Goal: Task Accomplishment & Management: Manage account settings

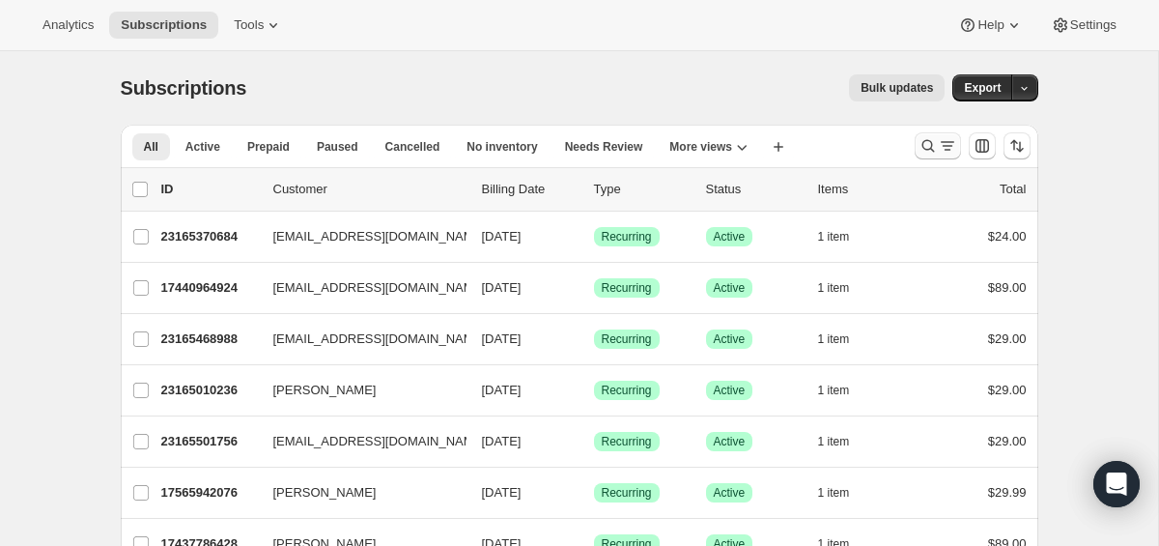
click at [947, 149] on icon "Search and filter results" at bounding box center [947, 145] width 19 height 19
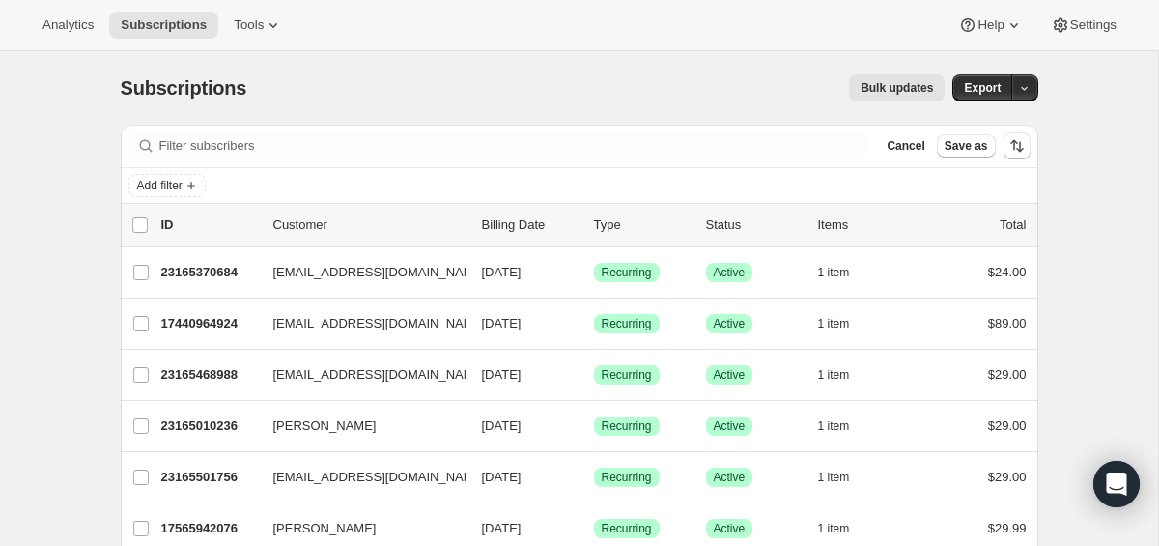
click at [502, 169] on div "Add filter" at bounding box center [579, 185] width 917 height 35
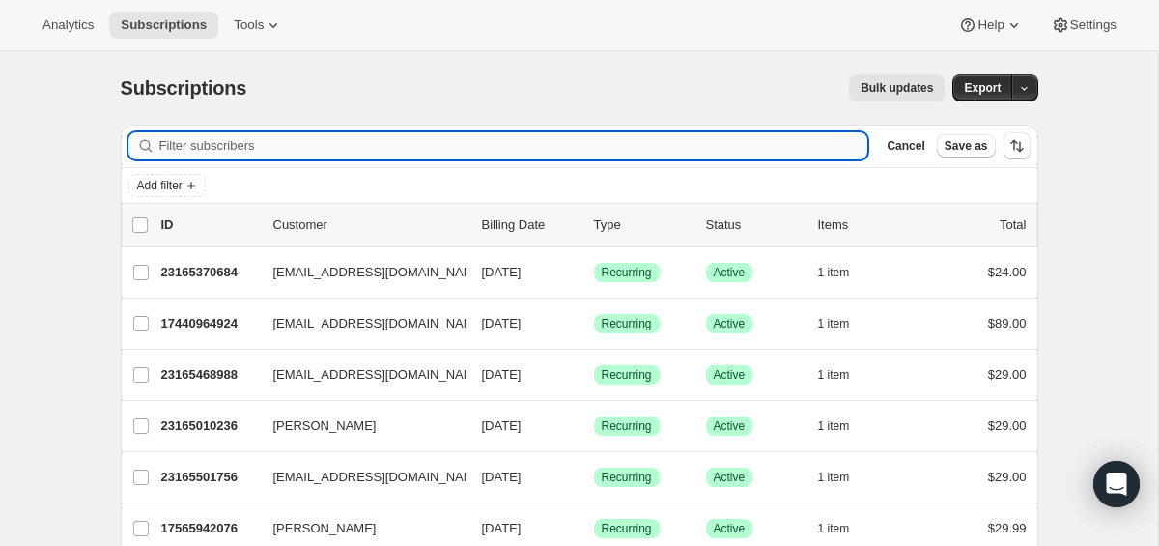
click at [502, 157] on input "Filter subscribers" at bounding box center [513, 145] width 709 height 27
paste input "[EMAIL_ADDRESS][DOMAIN_NAME]"
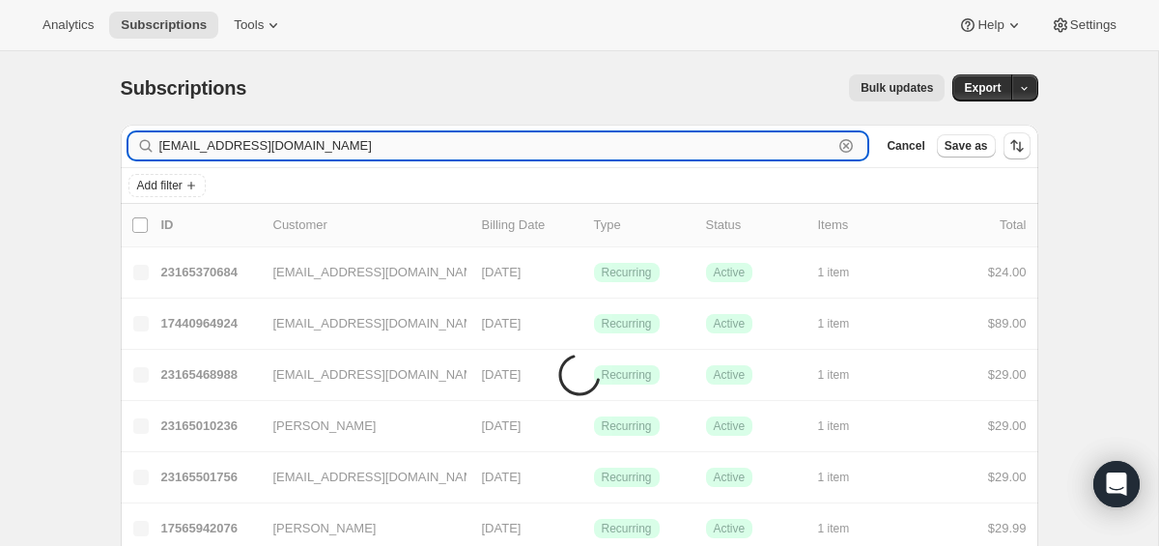
type input "[EMAIL_ADDRESS][DOMAIN_NAME]"
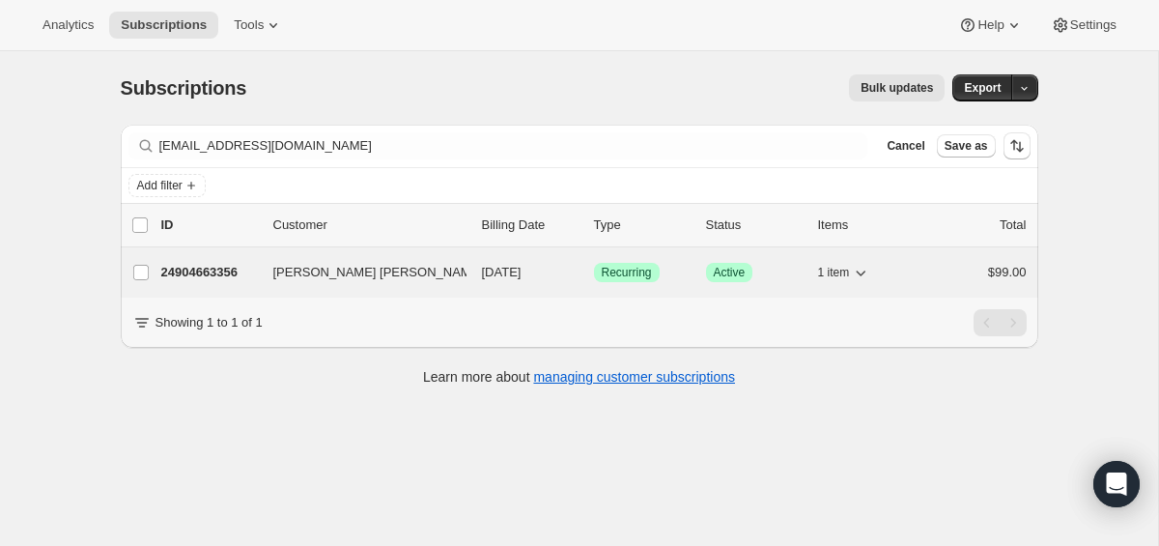
click at [204, 266] on p "24904663356" at bounding box center [209, 272] width 97 height 19
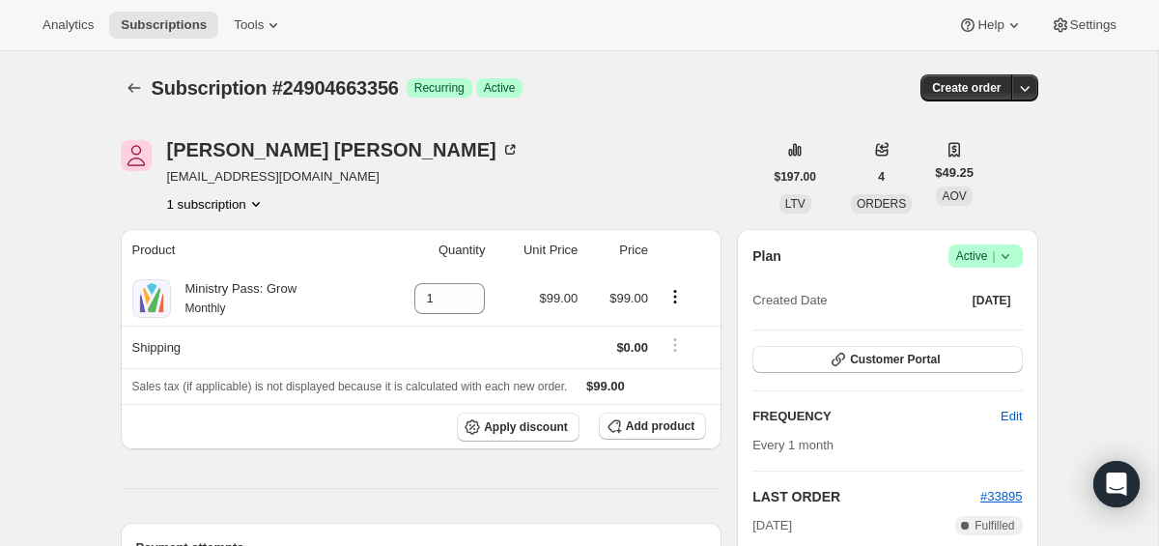
click at [1010, 262] on icon at bounding box center [1004, 255] width 19 height 19
click at [985, 329] on span "Cancel subscription" at bounding box center [979, 327] width 109 height 14
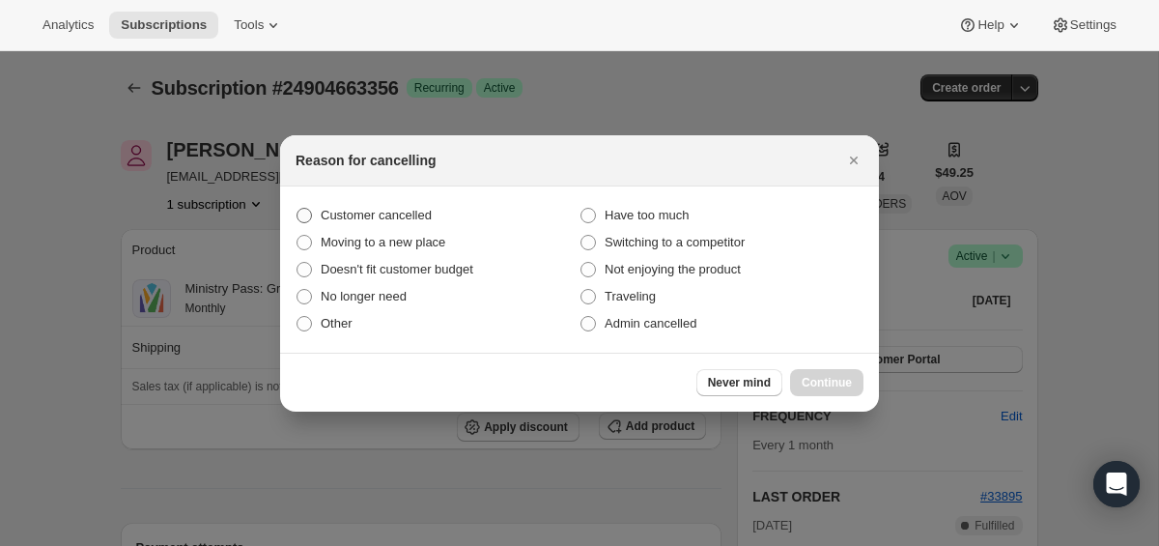
click at [430, 210] on span "Customer cancelled" at bounding box center [376, 215] width 111 height 14
click at [297, 209] on input "Customer cancelled" at bounding box center [296, 208] width 1 height 1
radio input "true"
click at [804, 385] on span "Continue" at bounding box center [826, 382] width 50 height 15
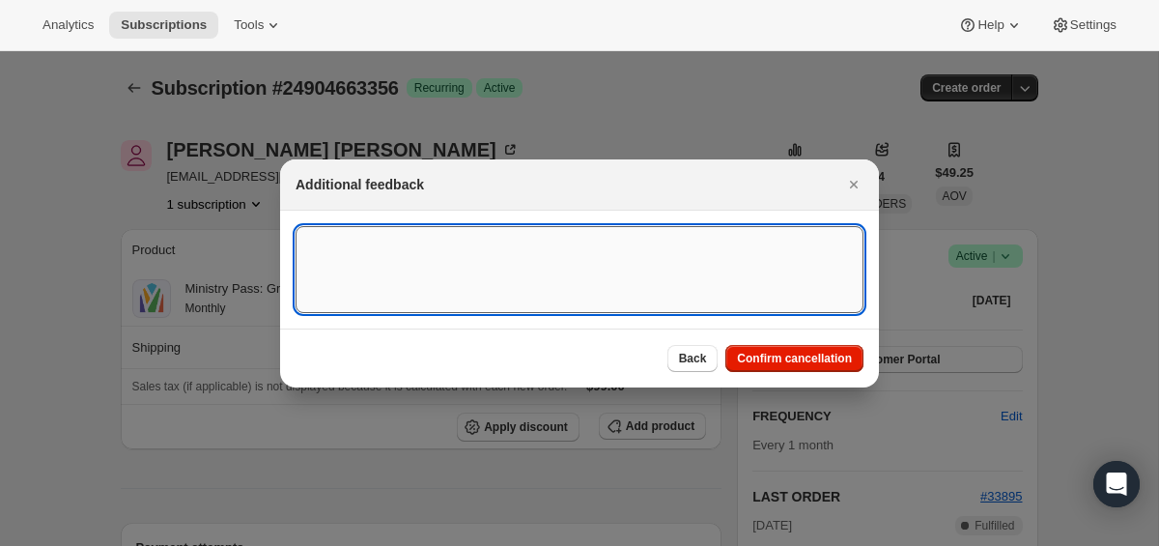
click at [637, 274] on textarea ":rbt:" at bounding box center [579, 269] width 568 height 87
type textarea "canceled 9/2"
click at [826, 356] on span "Confirm cancellation" at bounding box center [794, 357] width 115 height 15
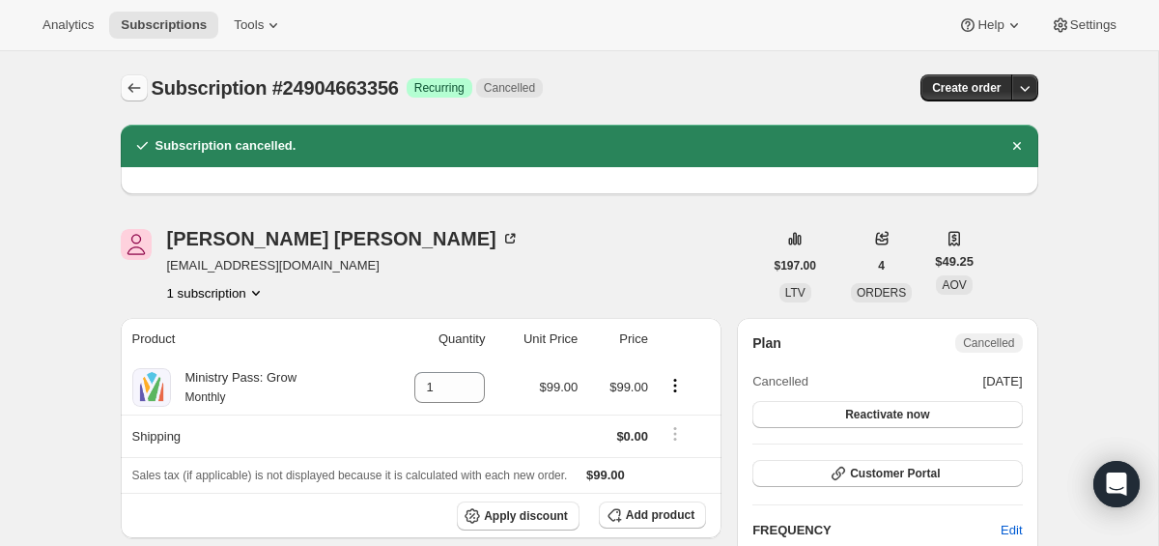
click at [133, 88] on icon "Subscriptions" at bounding box center [133, 88] width 13 height 10
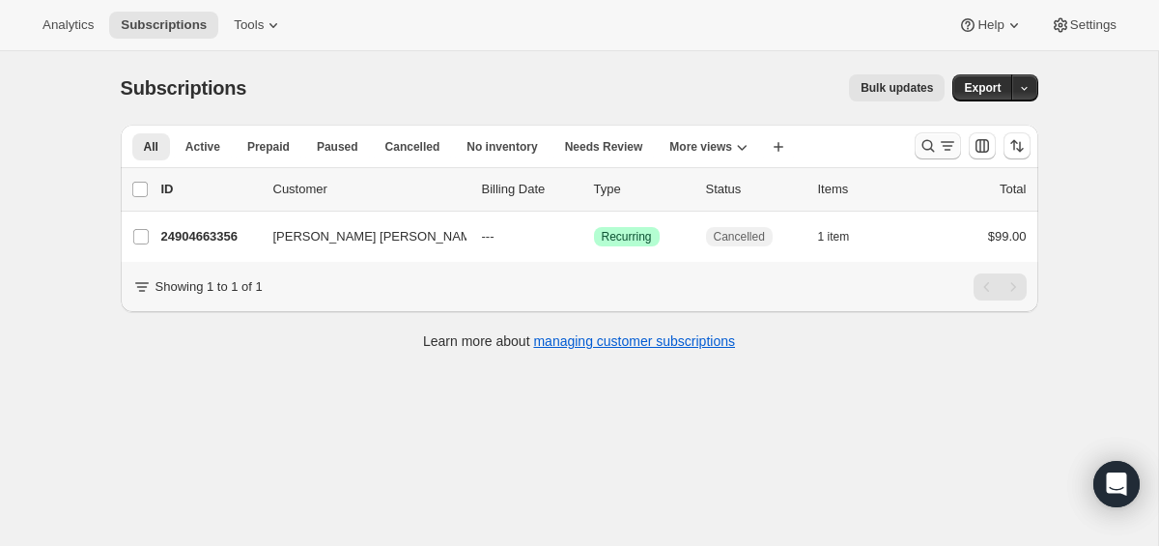
click at [946, 138] on icon "Search and filter results" at bounding box center [947, 145] width 19 height 19
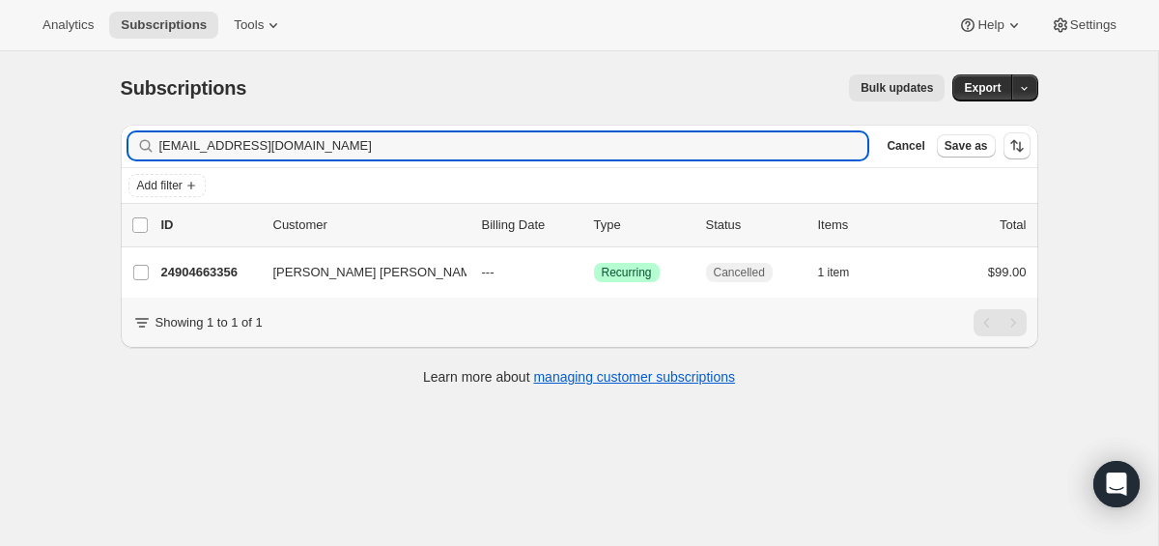
type input "[EMAIL_ADDRESS][DOMAIN_NAME]"
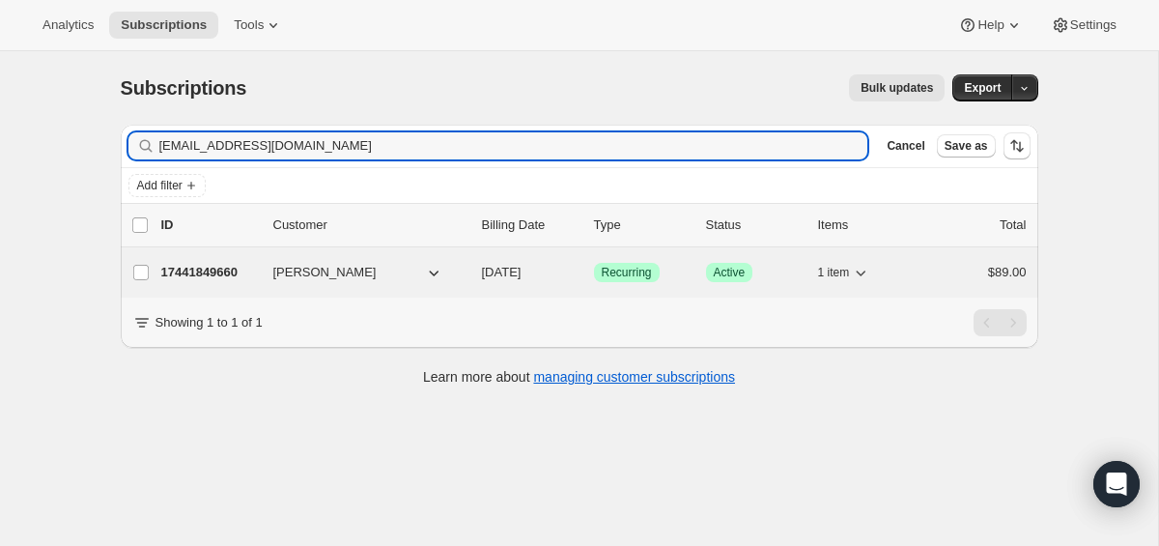
click at [207, 271] on p "17441849660" at bounding box center [209, 272] width 97 height 19
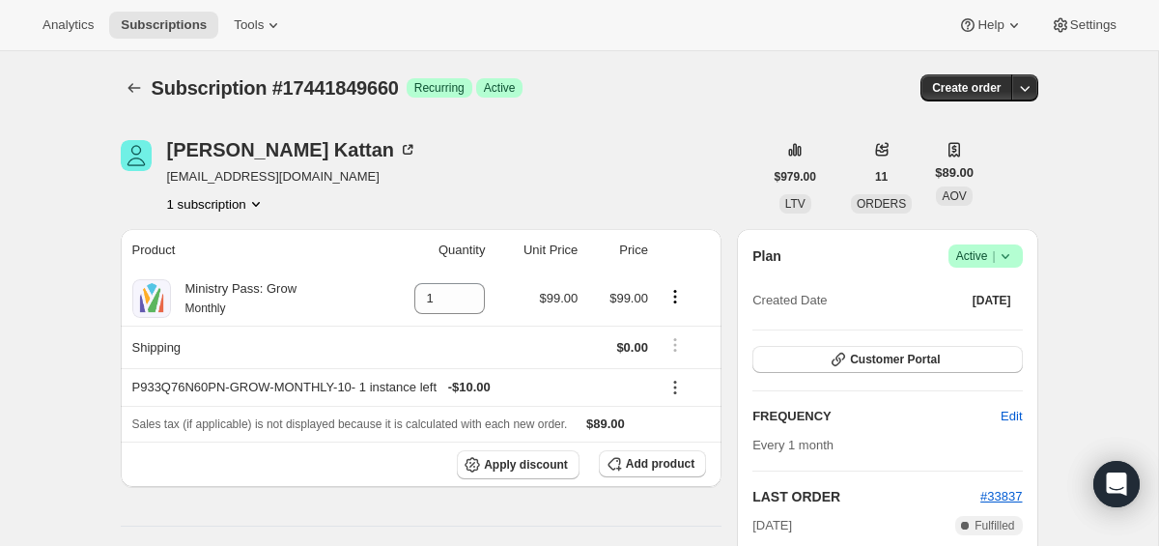
click at [1014, 264] on span "Success Active |" at bounding box center [985, 255] width 74 height 23
click at [989, 327] on span "Cancel subscription" at bounding box center [979, 327] width 109 height 14
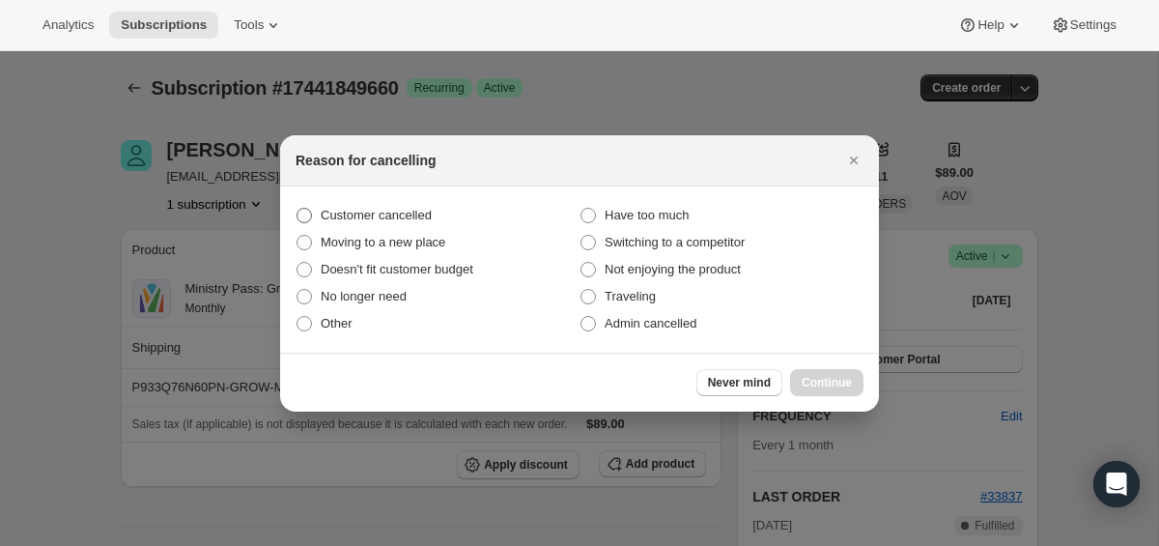
click at [331, 220] on span "Customer cancelled" at bounding box center [376, 215] width 111 height 14
click at [297, 209] on input "Customer cancelled" at bounding box center [296, 208] width 1 height 1
radio input "true"
click at [820, 386] on span "Continue" at bounding box center [826, 382] width 50 height 15
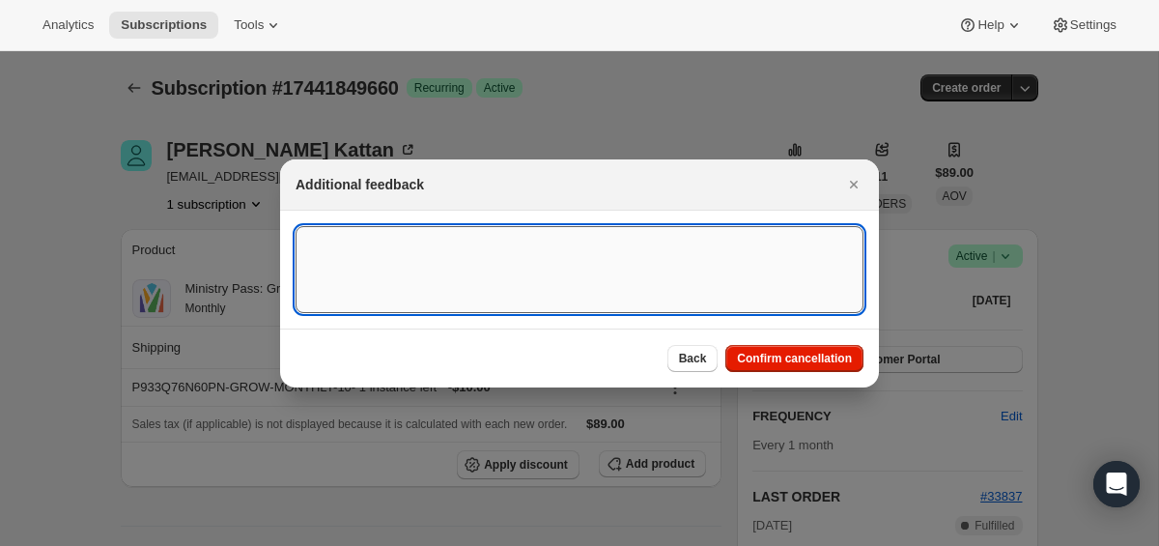
click at [570, 279] on textarea ":ri3:" at bounding box center [579, 269] width 568 height 87
type textarea "SC Canceled on [DATE]"
click at [804, 359] on span "Confirm cancellation" at bounding box center [794, 357] width 115 height 15
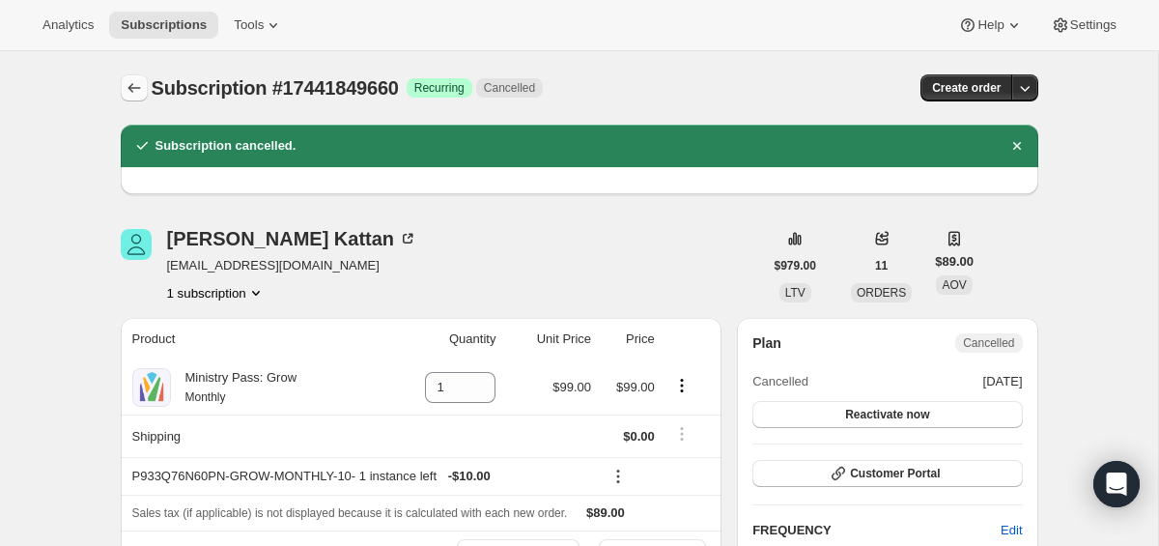
click at [126, 94] on icon "Subscriptions" at bounding box center [134, 87] width 19 height 19
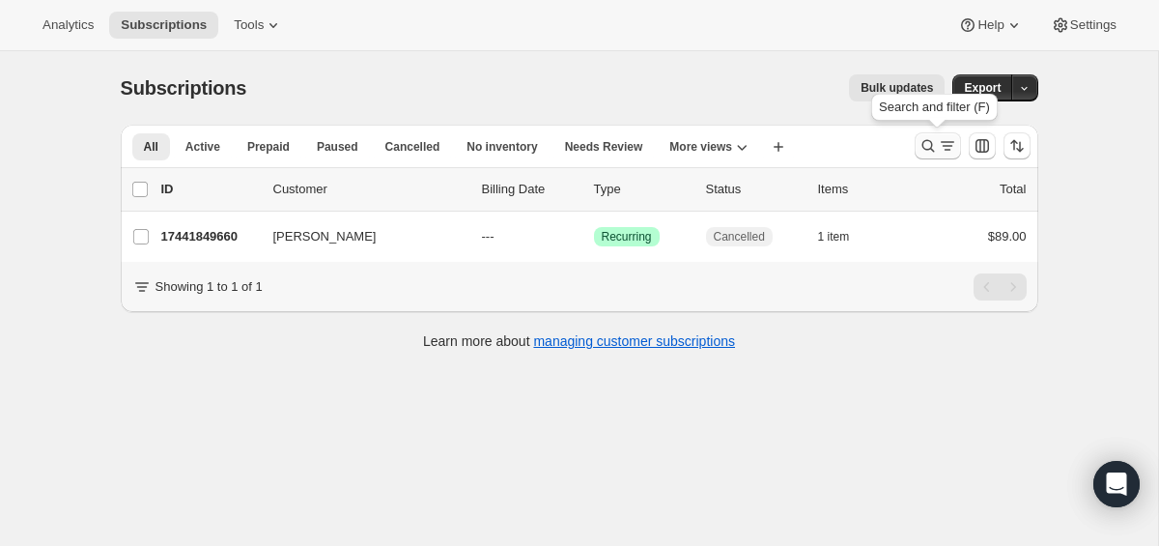
click at [939, 145] on icon "Search and filter results" at bounding box center [947, 145] width 19 height 19
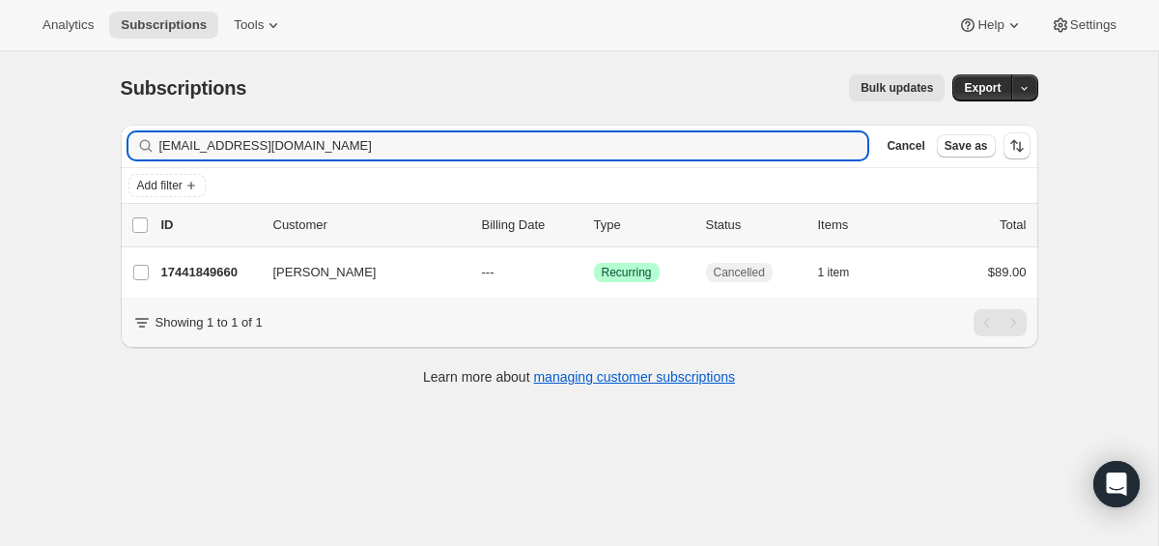
type input "[EMAIL_ADDRESS][DOMAIN_NAME]"
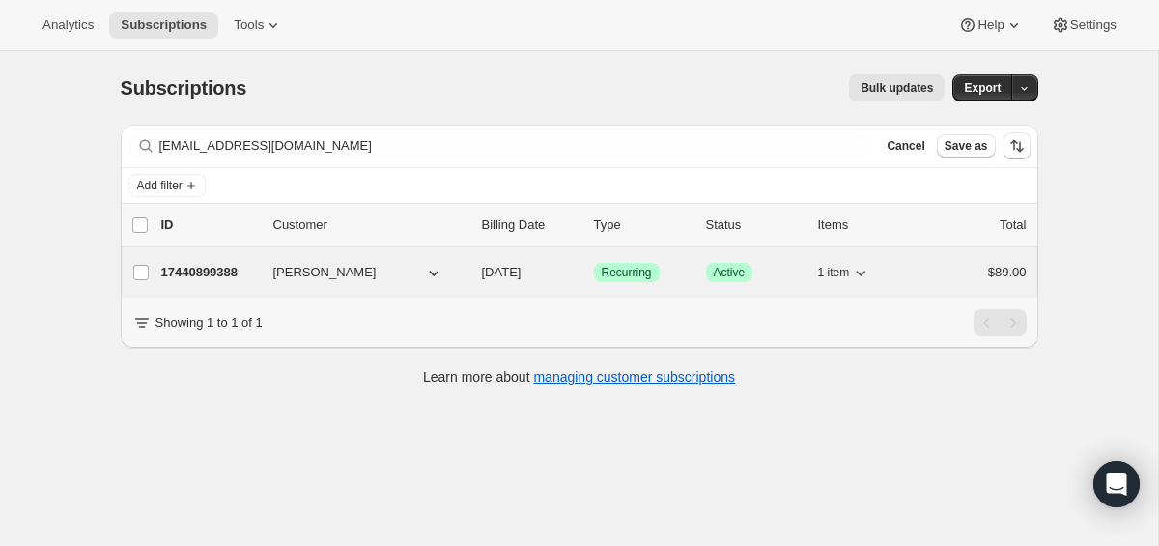
click at [163, 272] on p "17440899388" at bounding box center [209, 272] width 97 height 19
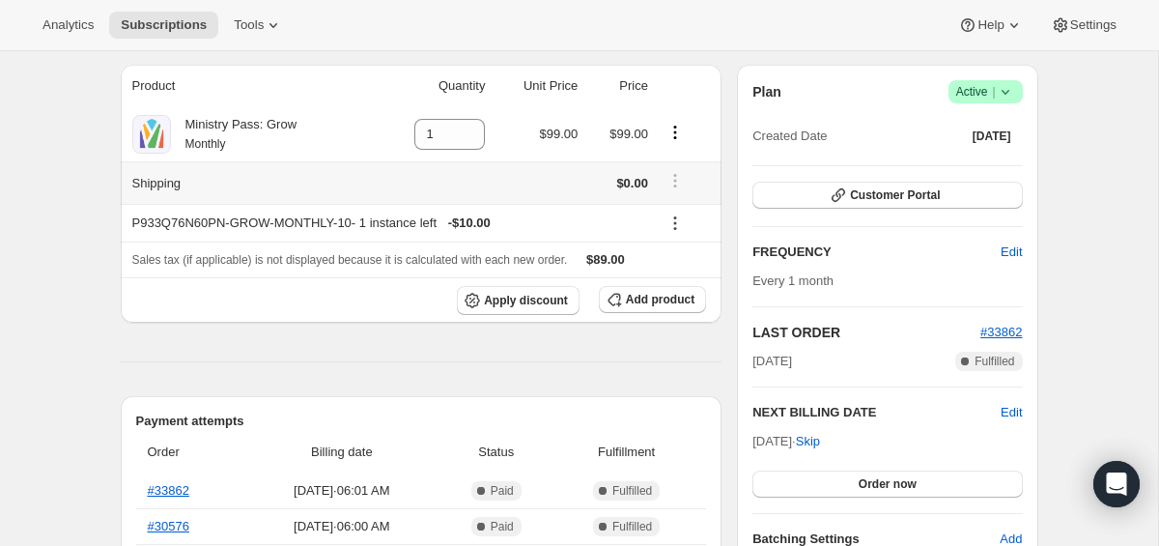
scroll to position [128, 0]
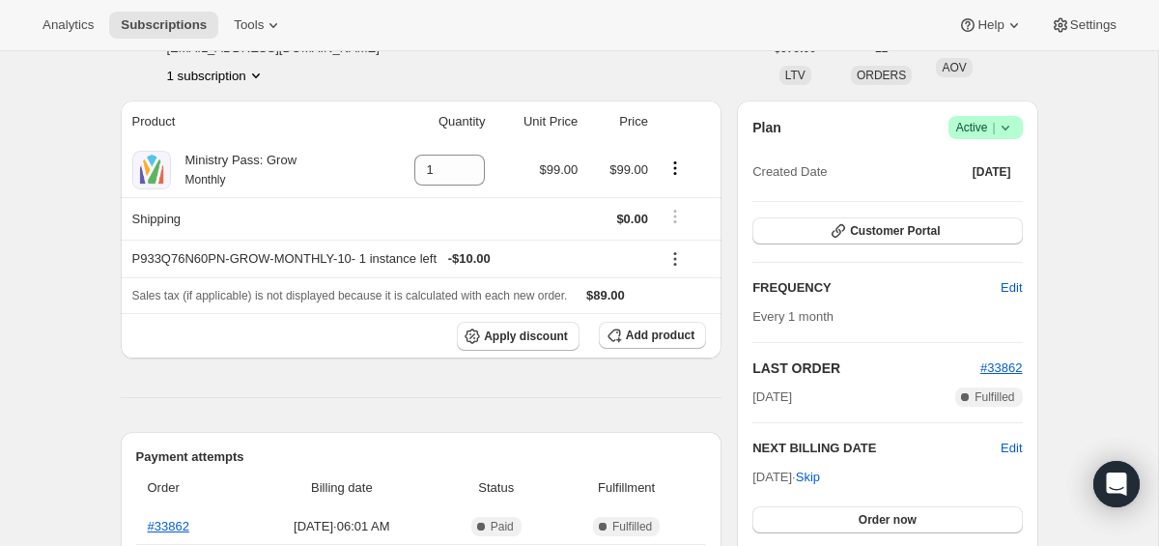
click at [1005, 120] on icon at bounding box center [1004, 127] width 19 height 19
click at [996, 207] on span "Cancel subscription" at bounding box center [979, 198] width 109 height 19
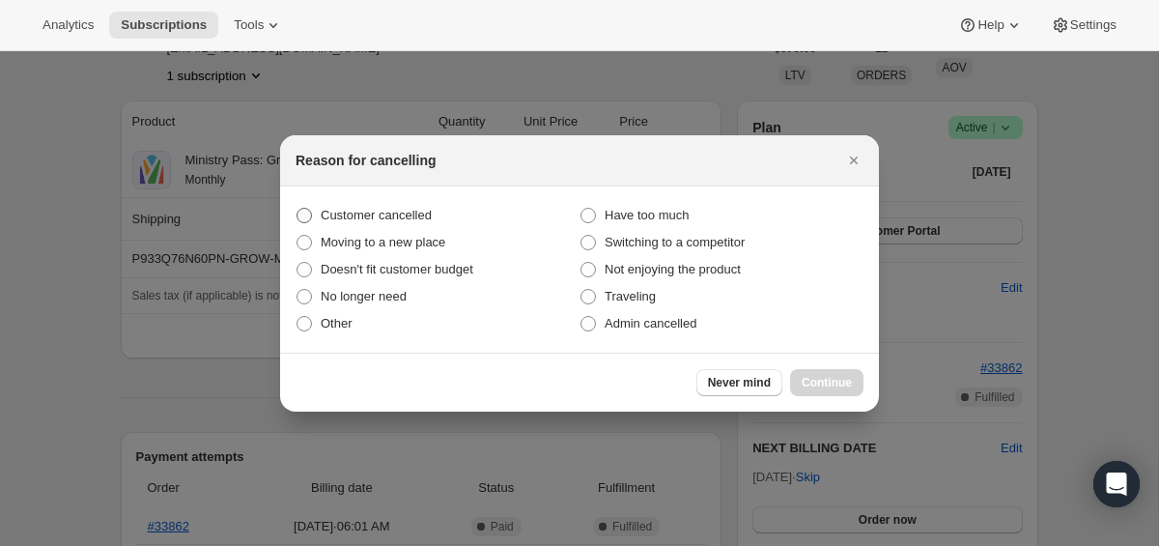
click at [409, 220] on span "Customer cancelled" at bounding box center [376, 215] width 111 height 14
click at [297, 209] on input "Customer cancelled" at bounding box center [296, 208] width 1 height 1
radio input "true"
click at [823, 373] on button "Continue" at bounding box center [826, 382] width 73 height 27
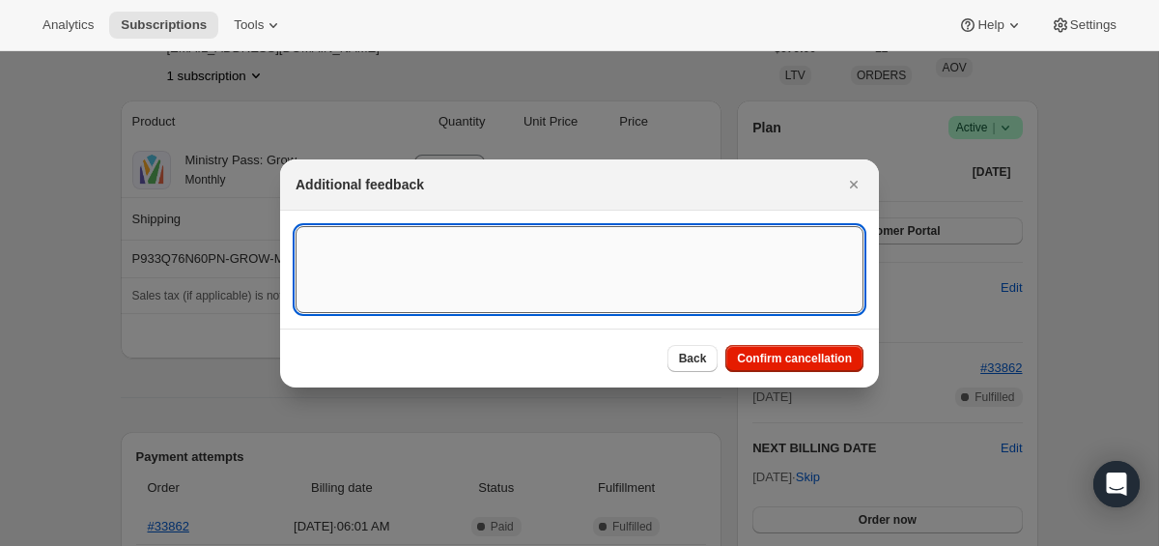
click at [693, 246] on textarea ":rof:" at bounding box center [579, 269] width 568 height 87
type textarea "s"
type textarea "SC Canceled on 9/2"
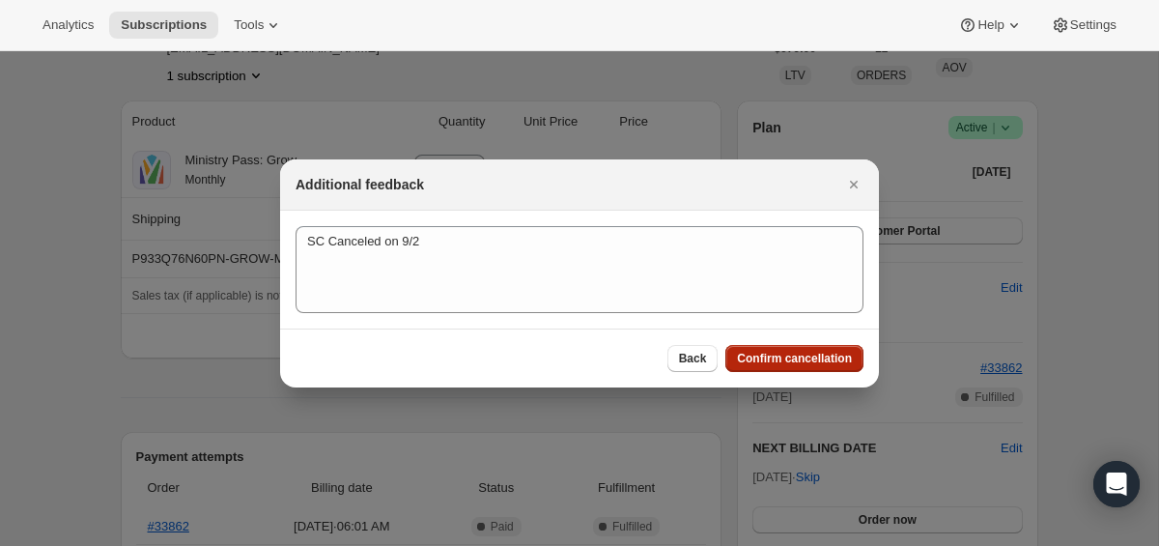
click at [778, 352] on span "Confirm cancellation" at bounding box center [794, 357] width 115 height 15
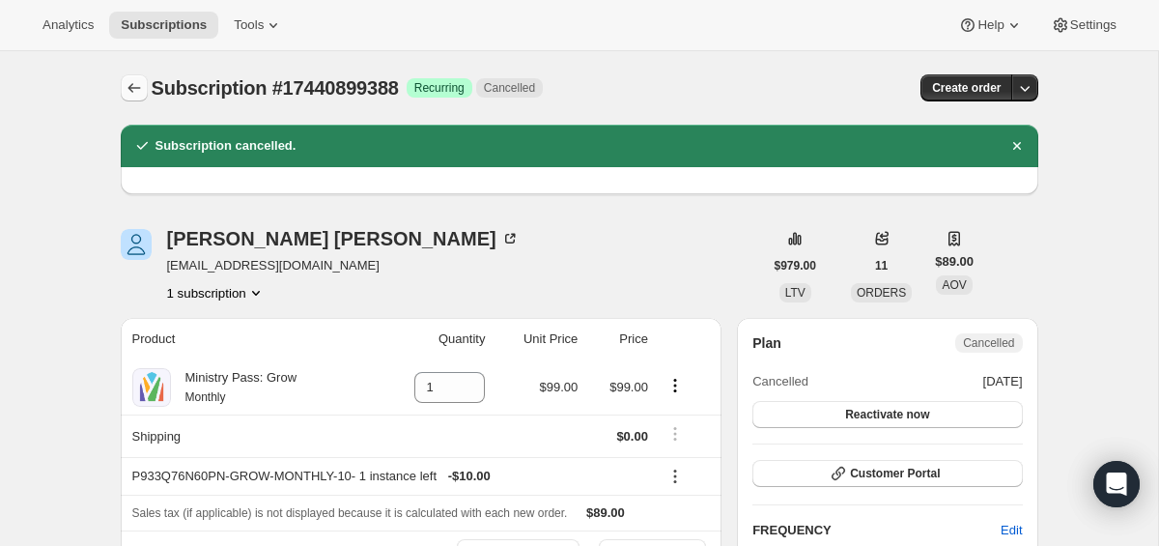
click at [127, 81] on icon "Subscriptions" at bounding box center [134, 87] width 19 height 19
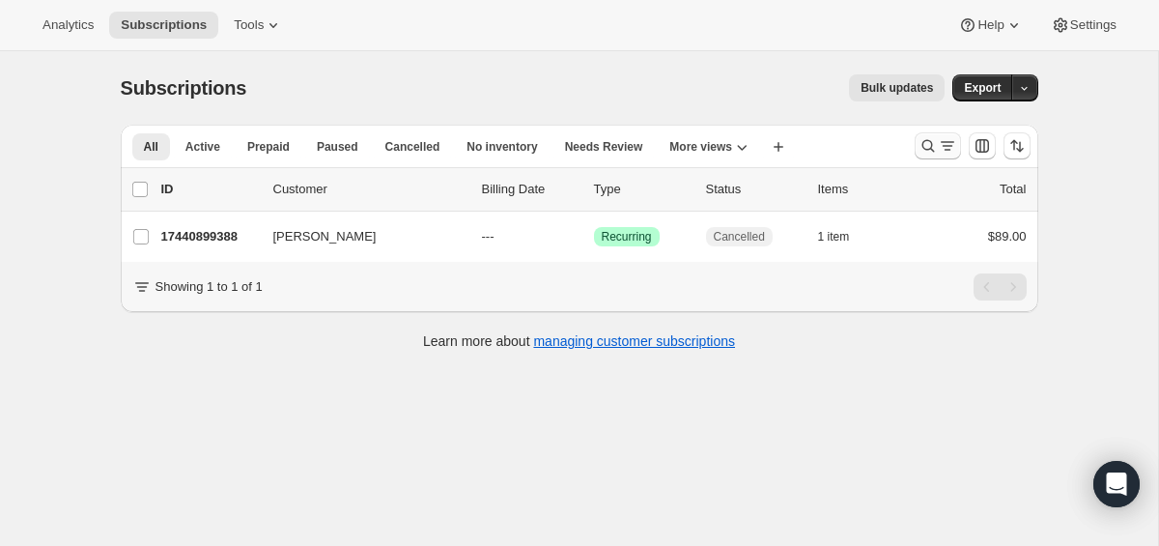
click at [924, 141] on icon "Search and filter results" at bounding box center [927, 146] width 13 height 13
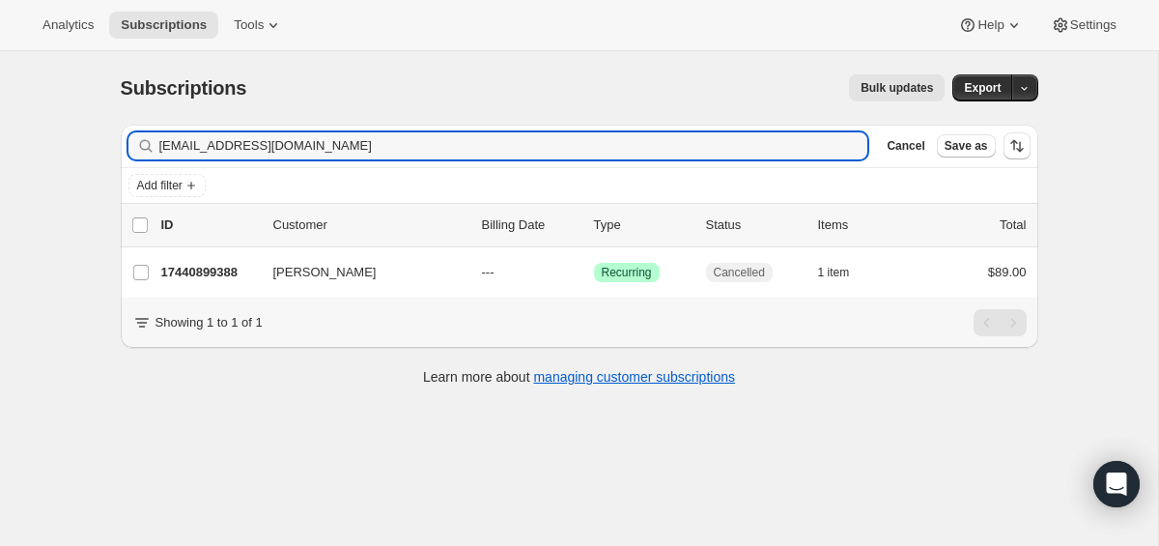
type input "[EMAIL_ADDRESS][DOMAIN_NAME]"
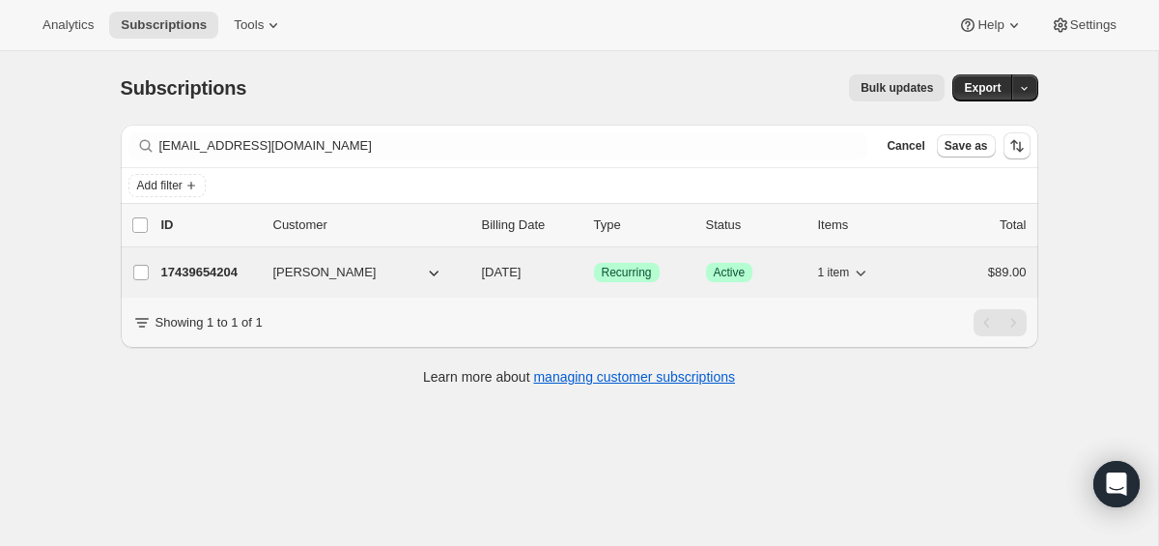
click at [183, 270] on p "17439654204" at bounding box center [209, 272] width 97 height 19
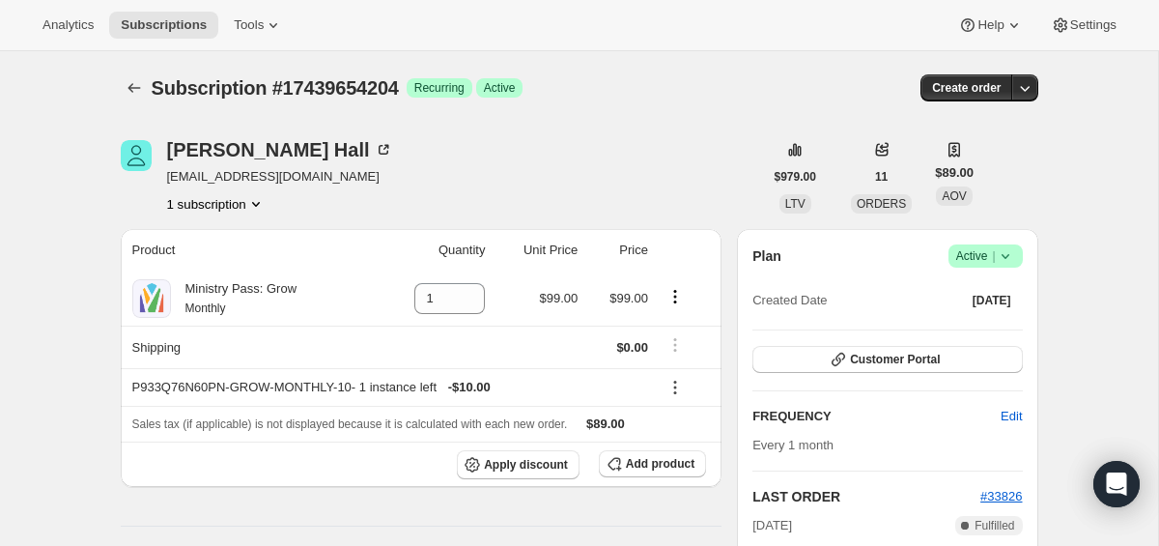
click at [1016, 261] on span "Success Active |" at bounding box center [985, 255] width 74 height 23
click at [959, 328] on span "Cancel subscription" at bounding box center [979, 327] width 109 height 14
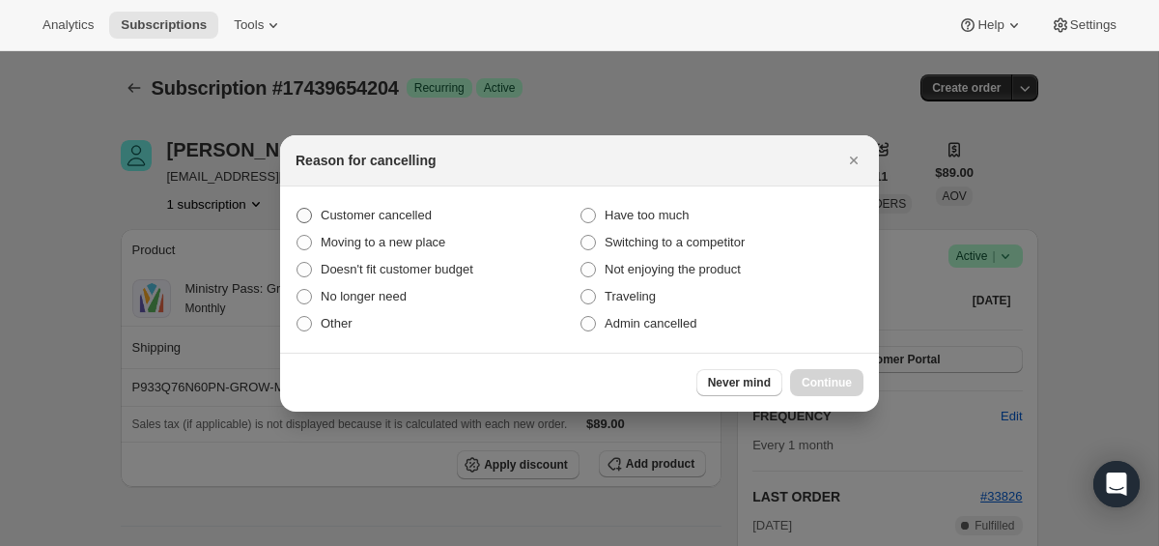
click at [408, 208] on span "Customer cancelled" at bounding box center [376, 215] width 111 height 14
click at [297, 208] on input "Customer cancelled" at bounding box center [296, 208] width 1 height 1
radio input "true"
click at [811, 375] on span "Continue" at bounding box center [826, 382] width 50 height 15
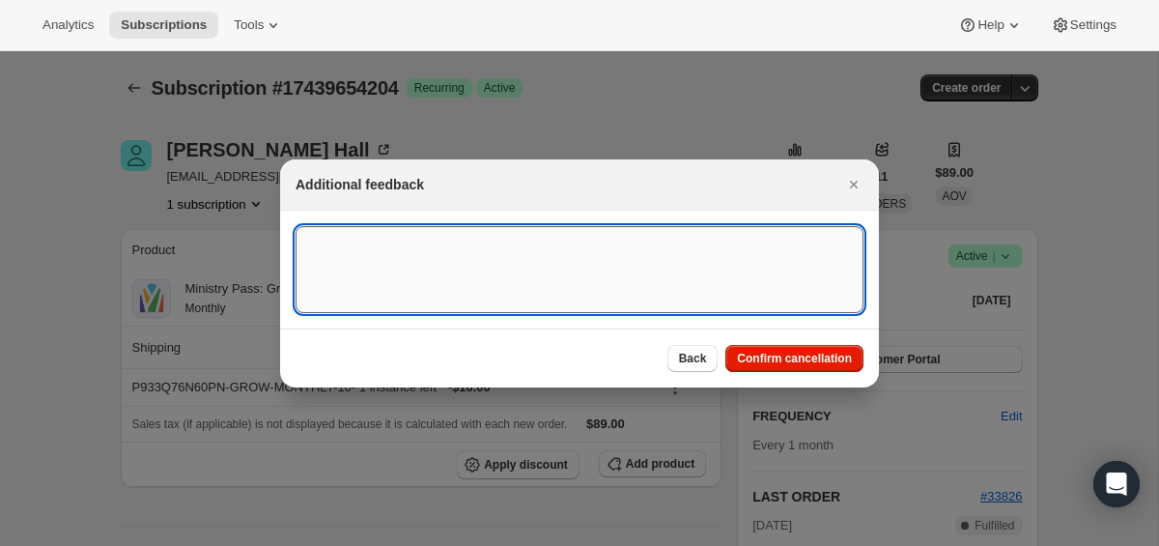
click at [639, 307] on textarea ":rup:" at bounding box center [579, 269] width 568 height 87
type textarea "canceled on 9/2"
click at [784, 364] on span "Confirm cancellation" at bounding box center [794, 357] width 115 height 15
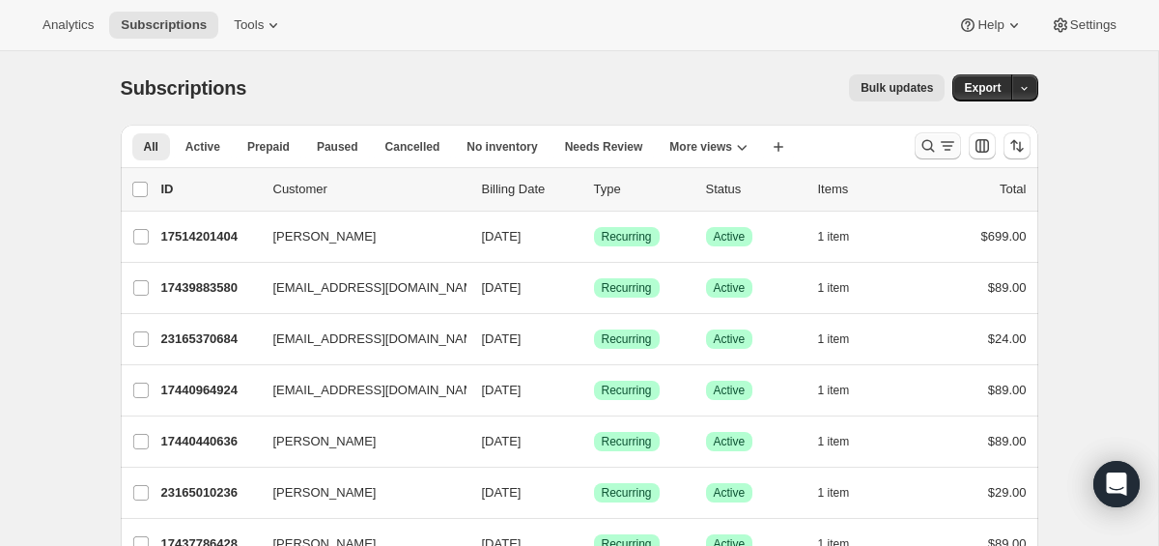
click at [940, 145] on icon "Search and filter results" at bounding box center [947, 145] width 19 height 19
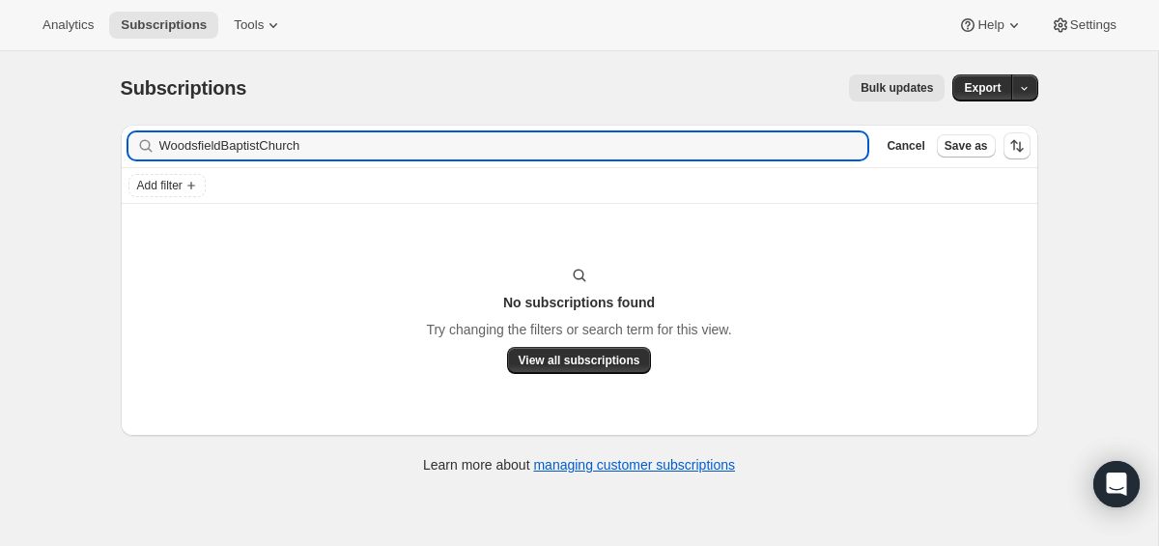
drag, startPoint x: 266, startPoint y: 148, endPoint x: 100, endPoint y: 124, distance: 167.8
click at [100, 124] on div "Subscriptions. This page is ready Subscriptions Bulk updates More actions Bulk …" at bounding box center [580, 272] width 964 height 442
click at [402, 146] on input "WoodsfieldBaptistChurch" at bounding box center [496, 145] width 674 height 27
paste input "wrj992@gmail.com"
type input "wrj992@gmail.com"
